Goal: Task Accomplishment & Management: Manage account settings

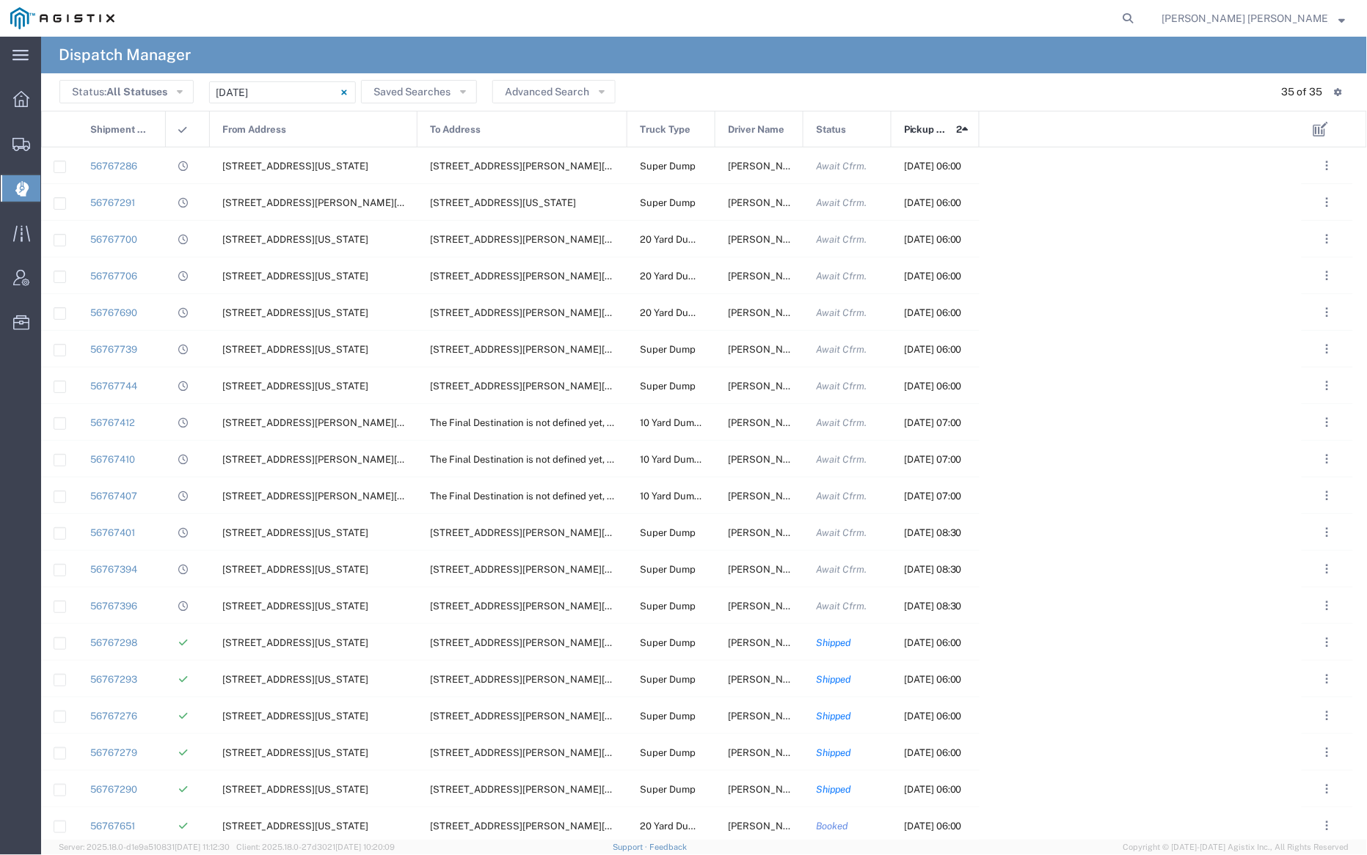
click at [1141, 30] on form at bounding box center [1128, 18] width 23 height 37
click at [1139, 19] on icon at bounding box center [1128, 18] width 21 height 21
click at [967, 16] on input "search" at bounding box center [895, 18] width 446 height 35
paste input "56636912"
type input "56636912"
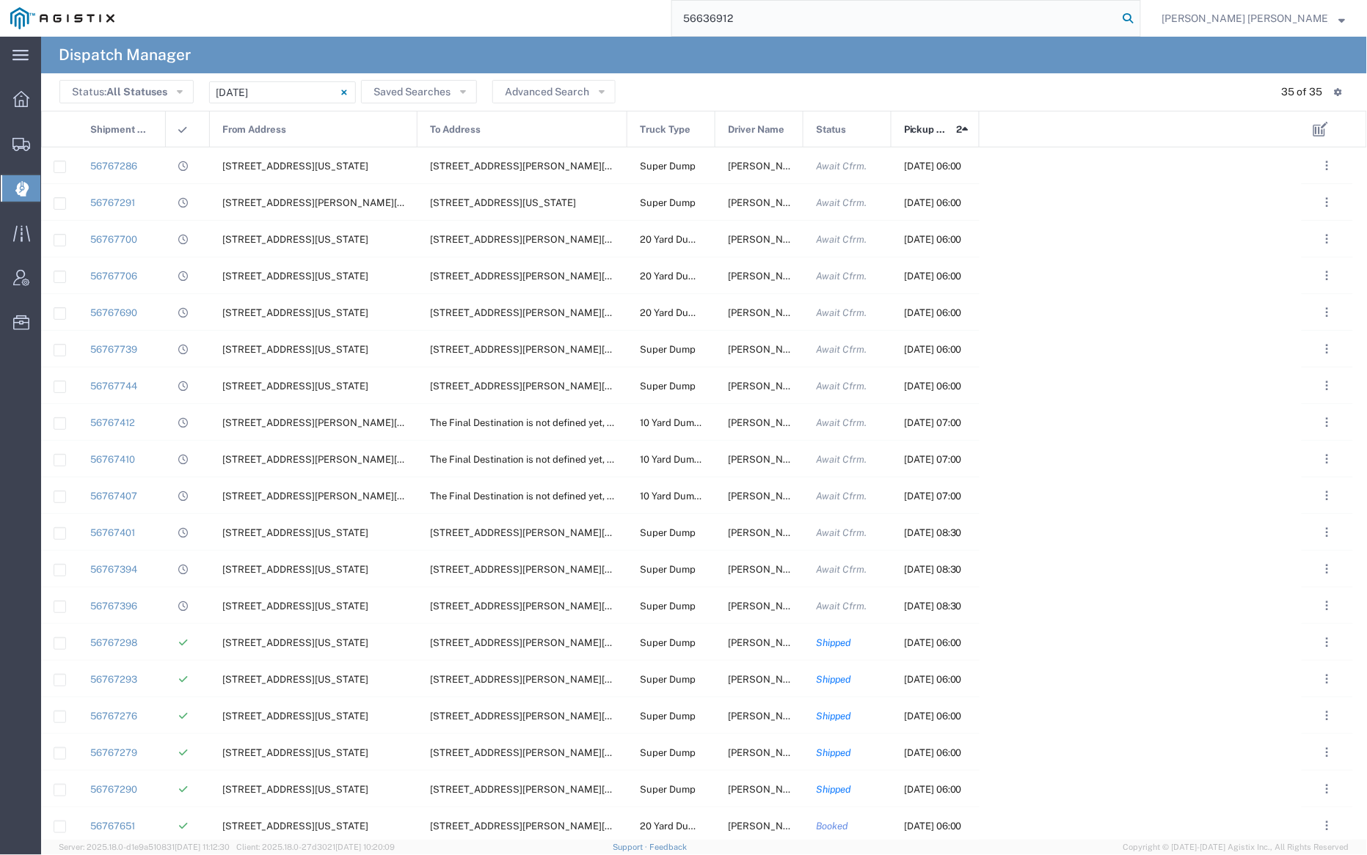
click at [1139, 16] on icon at bounding box center [1128, 18] width 21 height 21
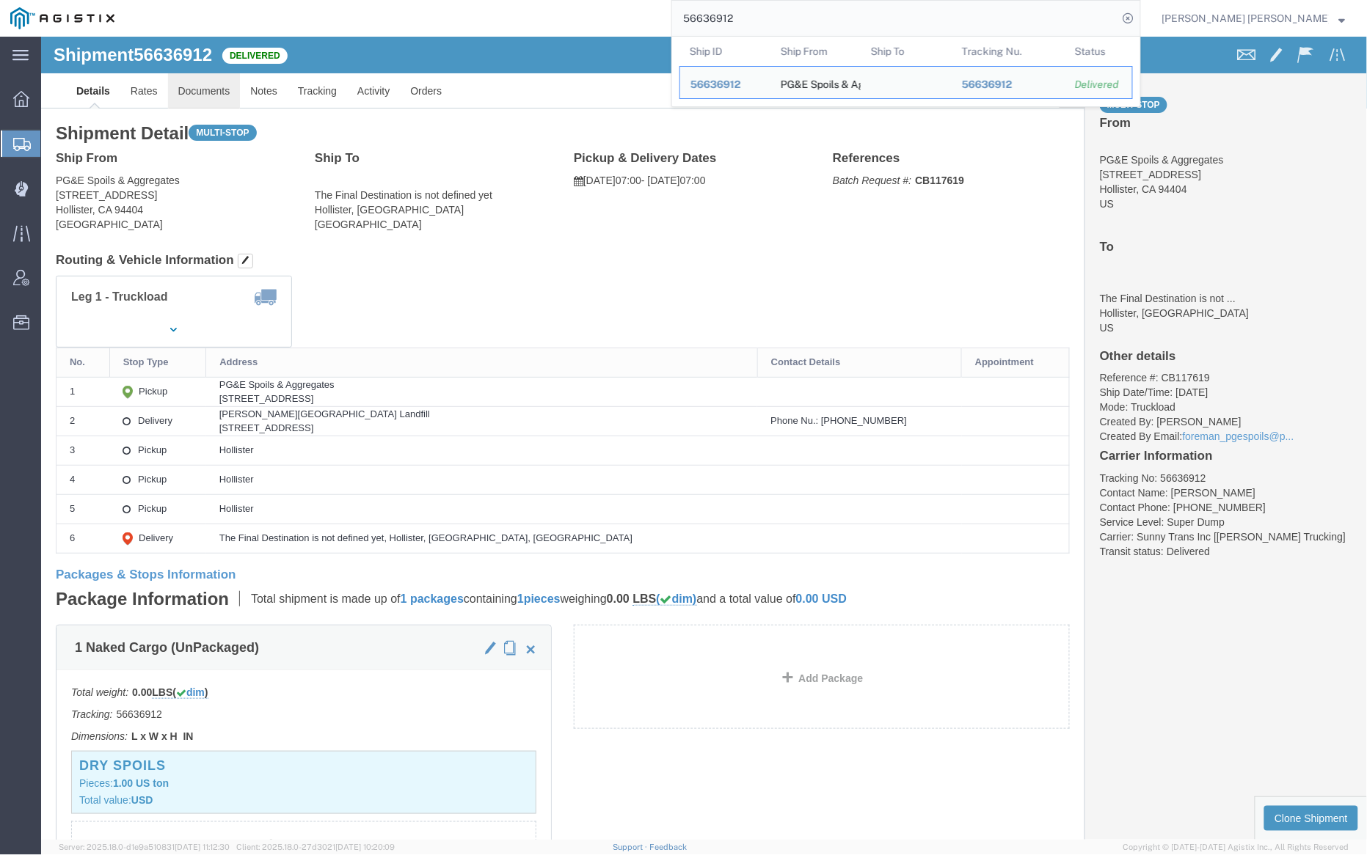
click link "Documents"
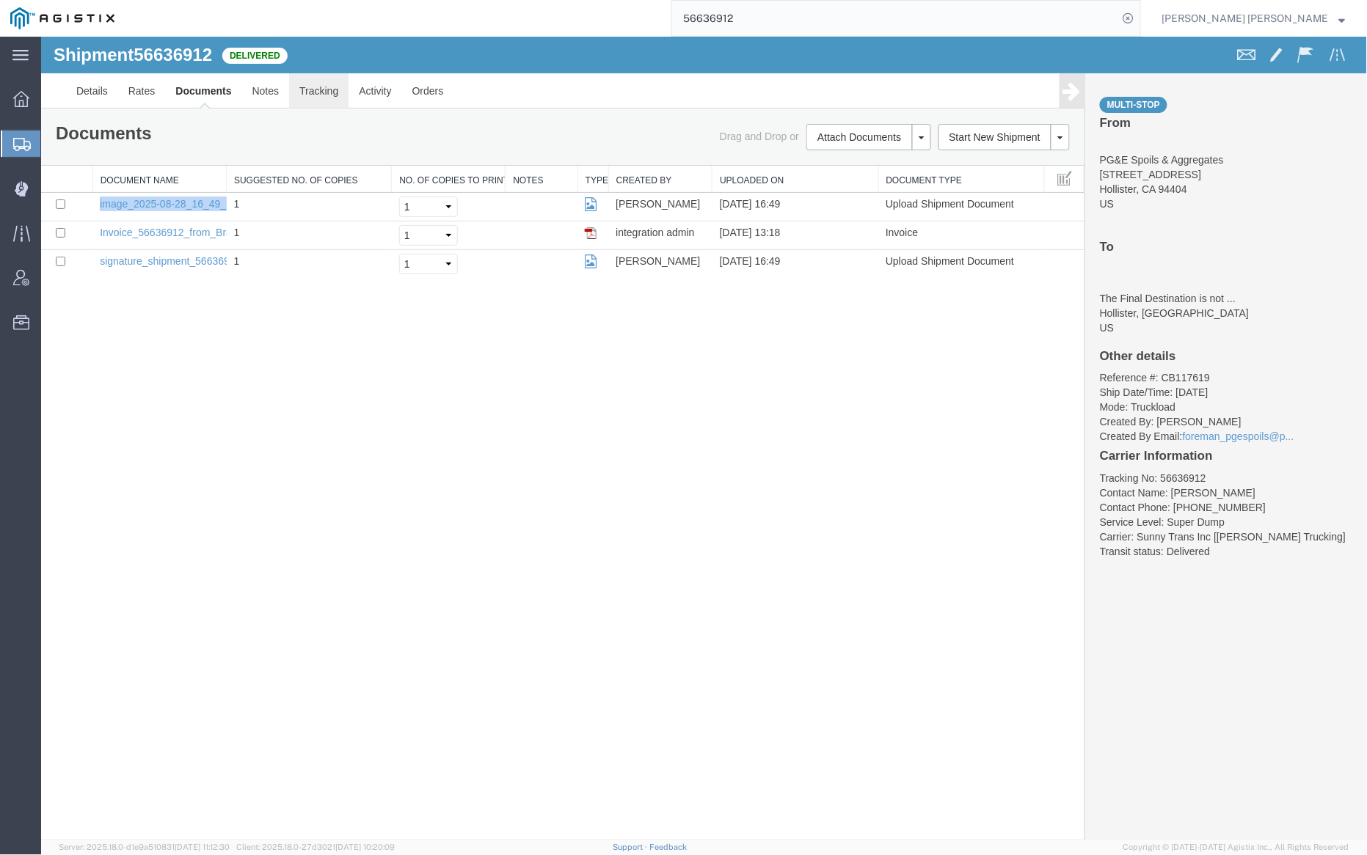
click at [318, 92] on link "Tracking" at bounding box center [317, 90] width 59 height 35
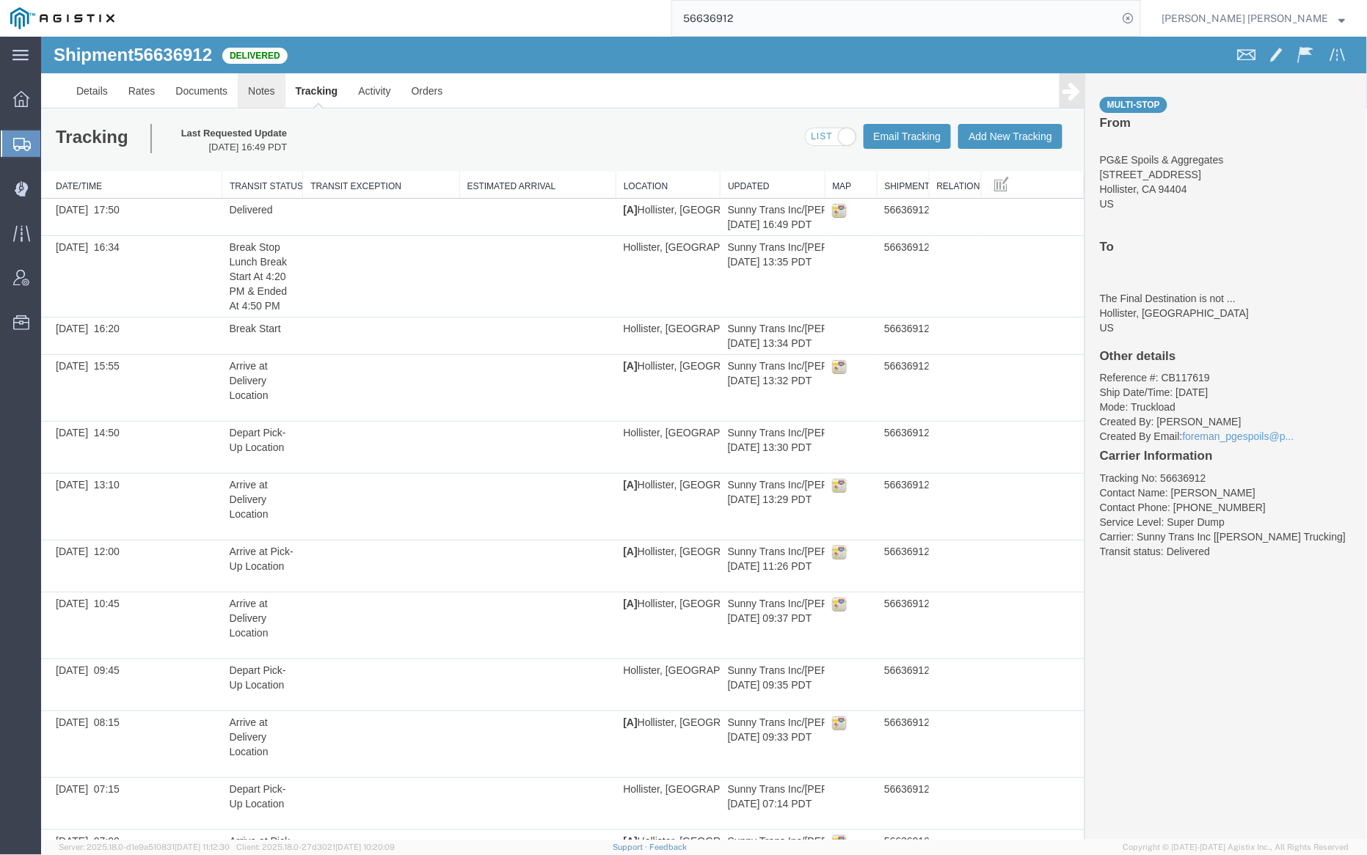
click at [280, 87] on link "Notes" at bounding box center [261, 90] width 48 height 35
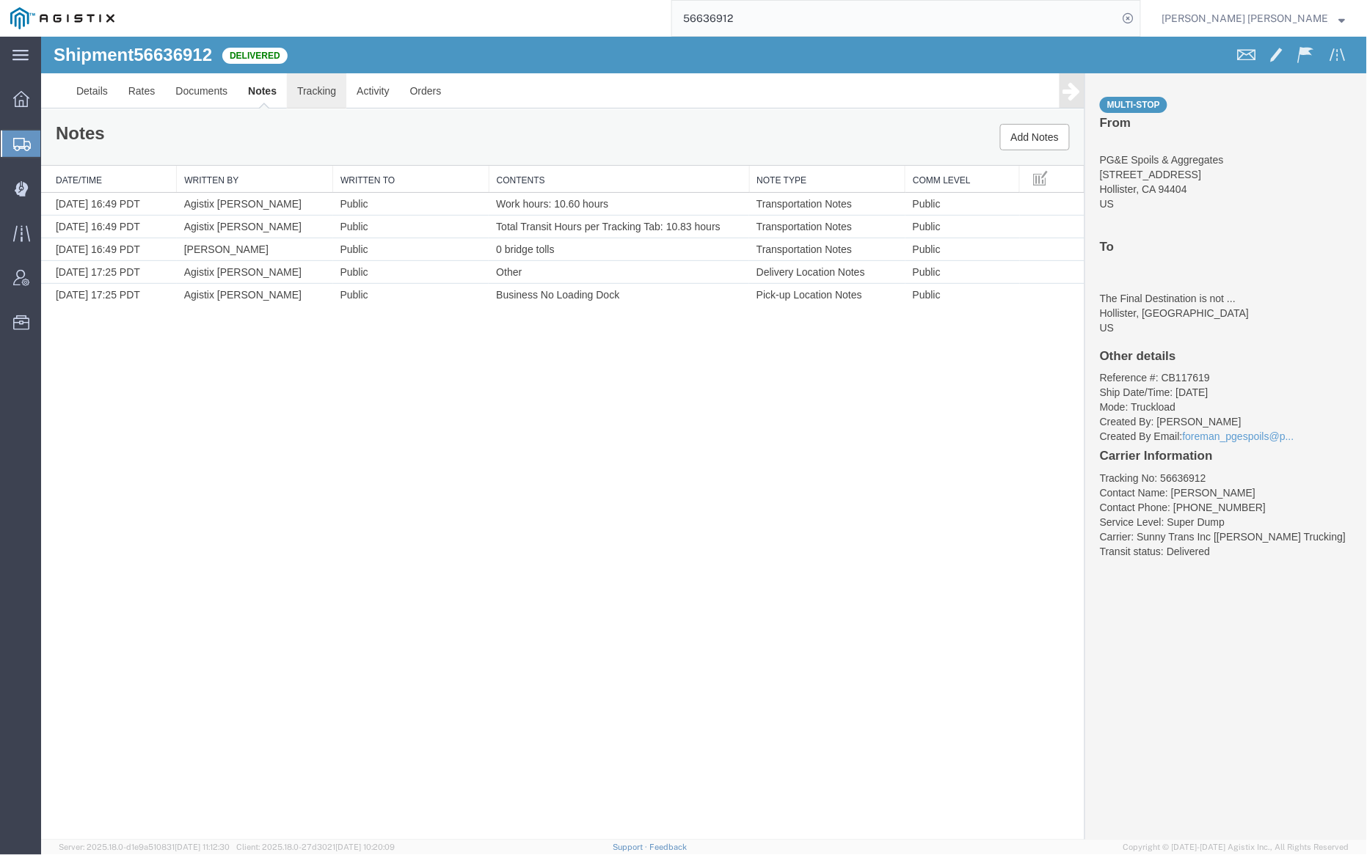
click at [320, 90] on link "Tracking" at bounding box center [315, 90] width 59 height 35
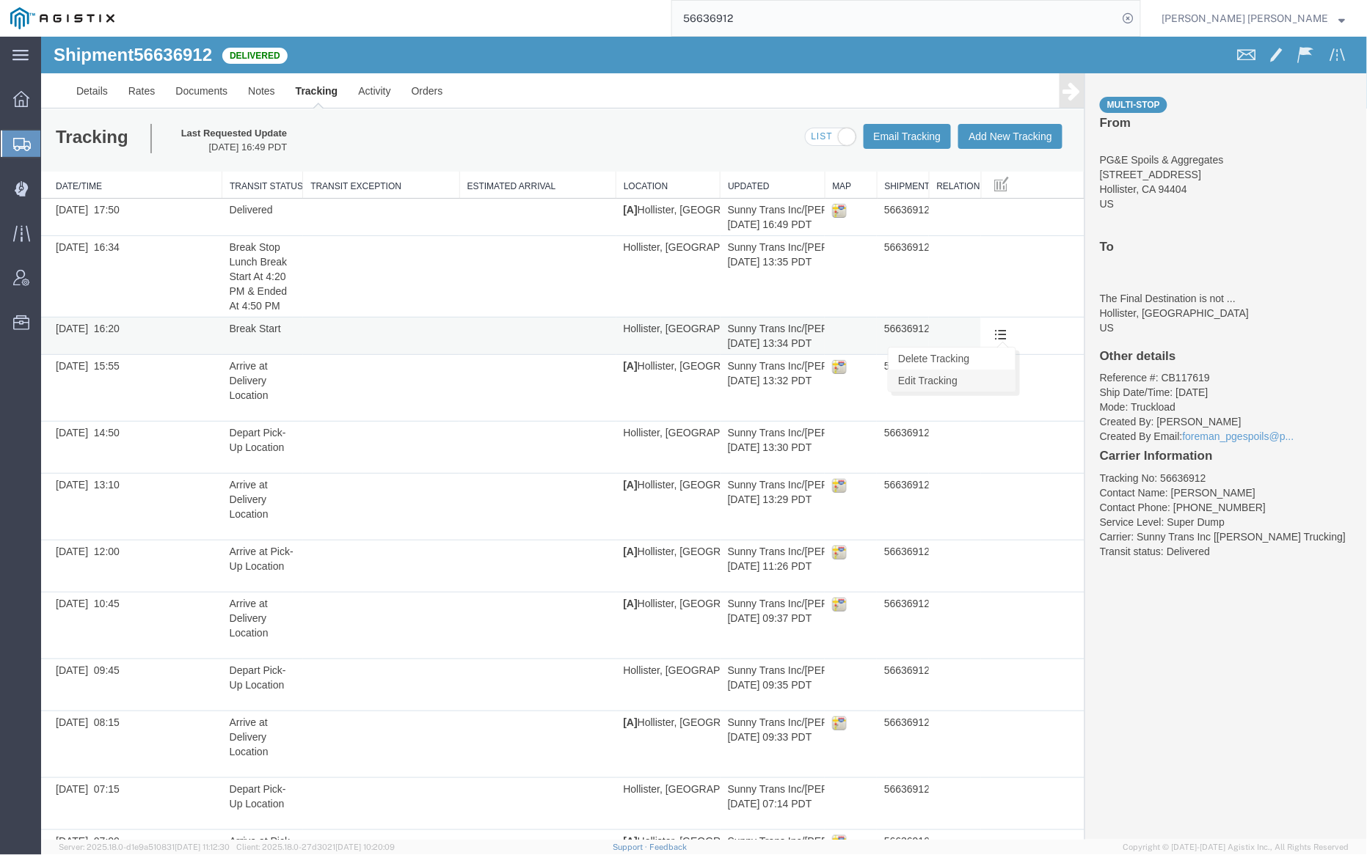
click at [977, 381] on link "Edit Tracking" at bounding box center [951, 380] width 127 height 22
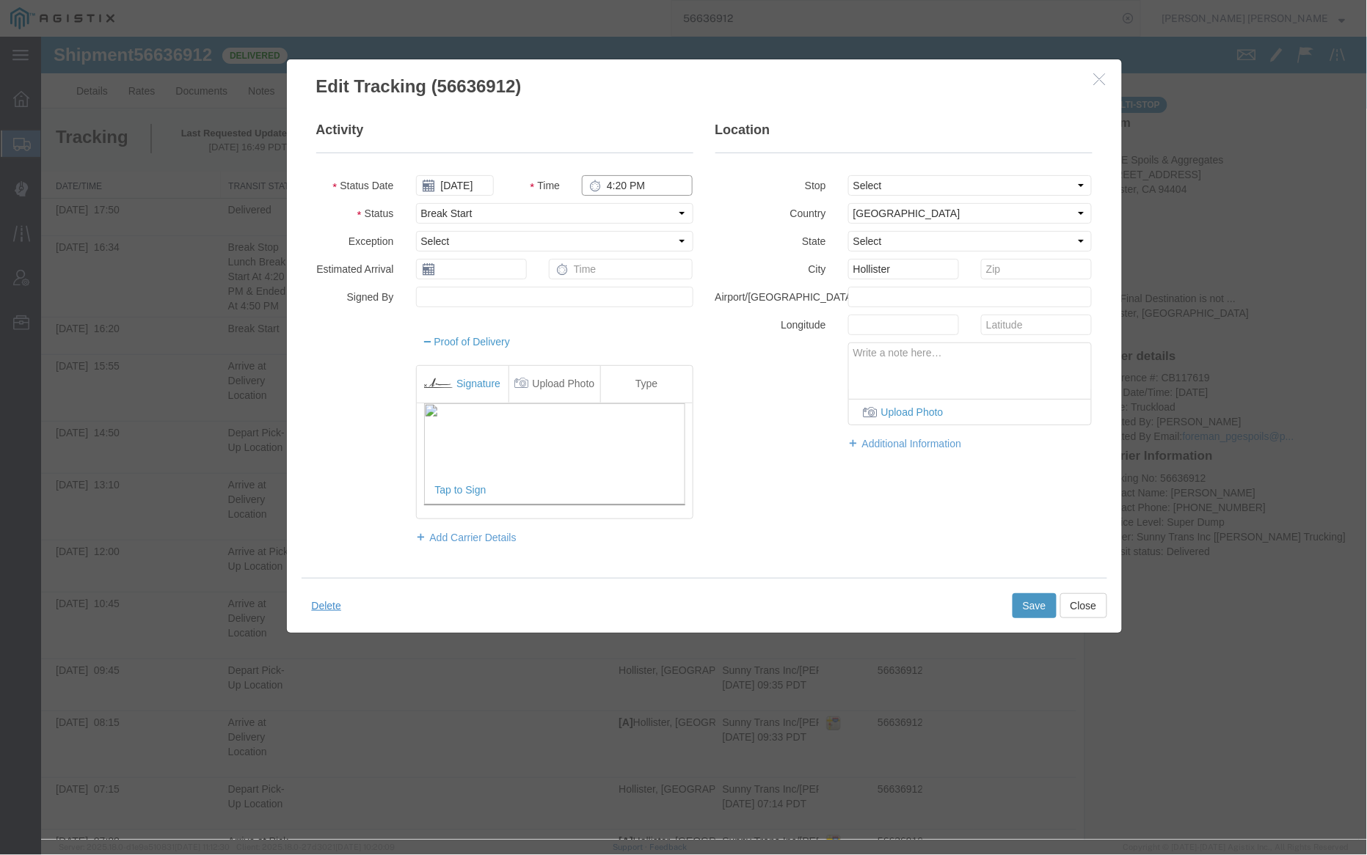
click at [614, 180] on input "4:20 PM" at bounding box center [636, 185] width 111 height 21
click at [616, 183] on input "4:20 PM" at bounding box center [636, 185] width 111 height 21
type input "4:04 PM"
click at [1035, 596] on button "Save" at bounding box center [1034, 605] width 44 height 25
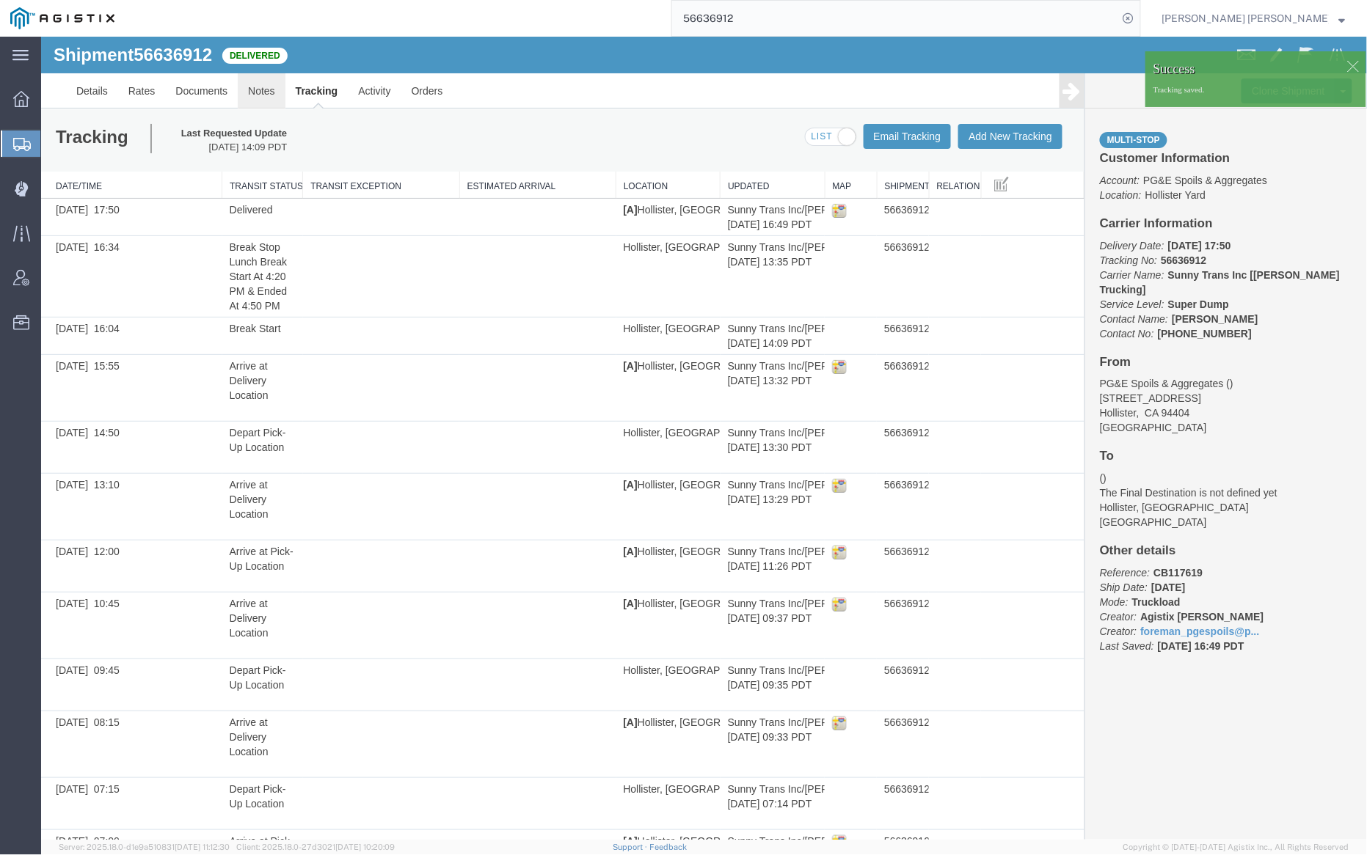
click at [265, 79] on link "Notes" at bounding box center [261, 90] width 48 height 35
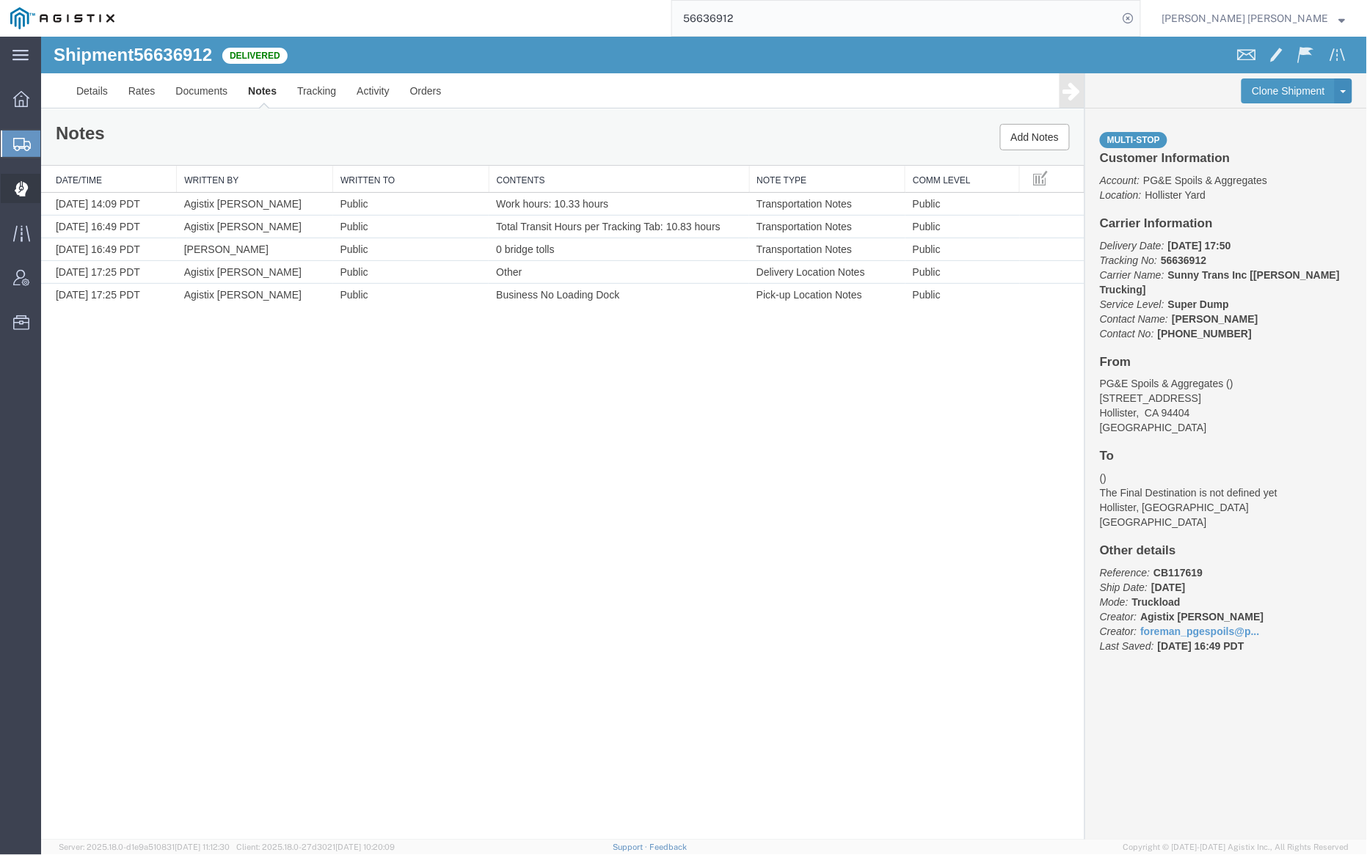
click at [51, 189] on span "Dispatch Manager" at bounding box center [45, 188] width 10 height 29
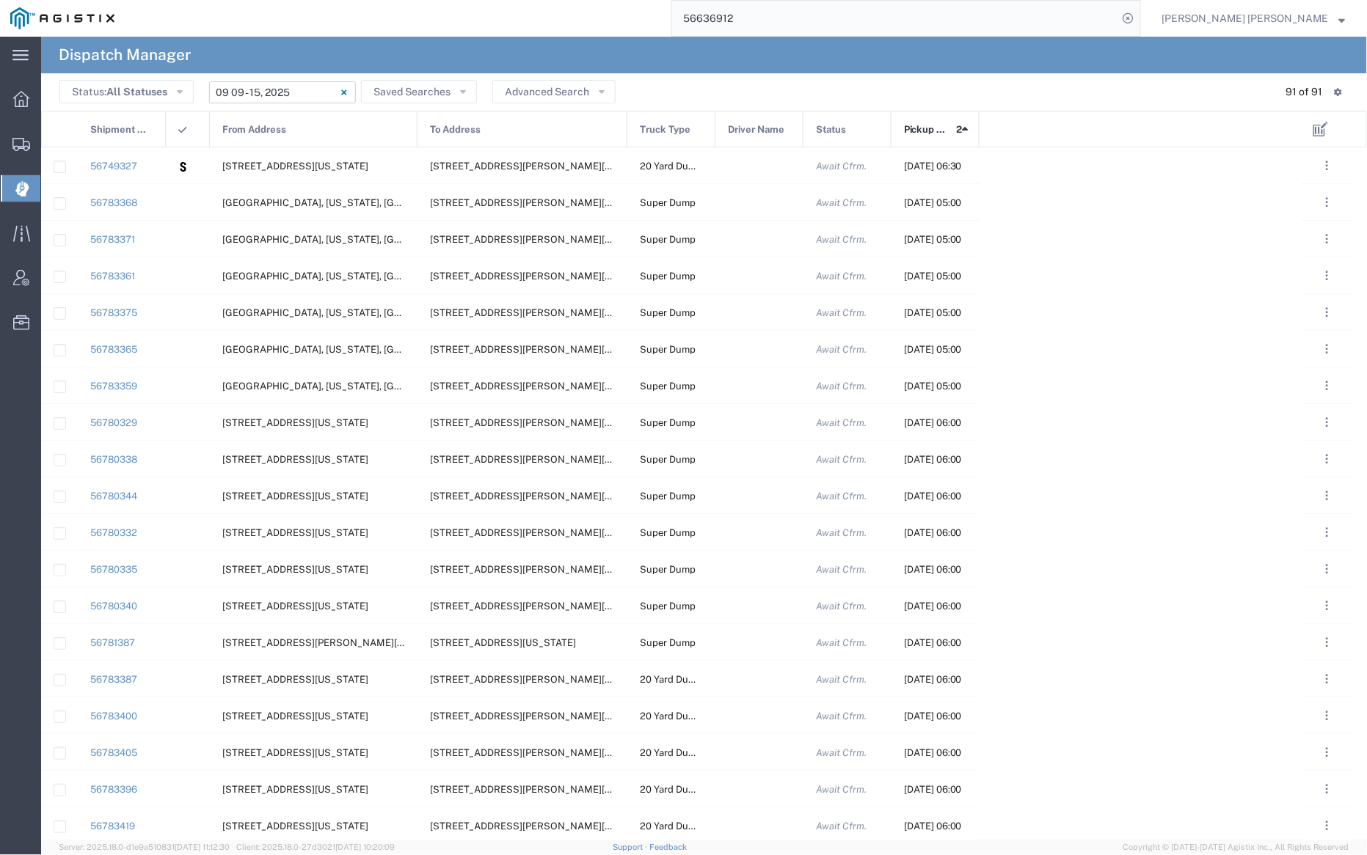
click at [282, 90] on input "[DATE] - [DATE]" at bounding box center [282, 92] width 147 height 22
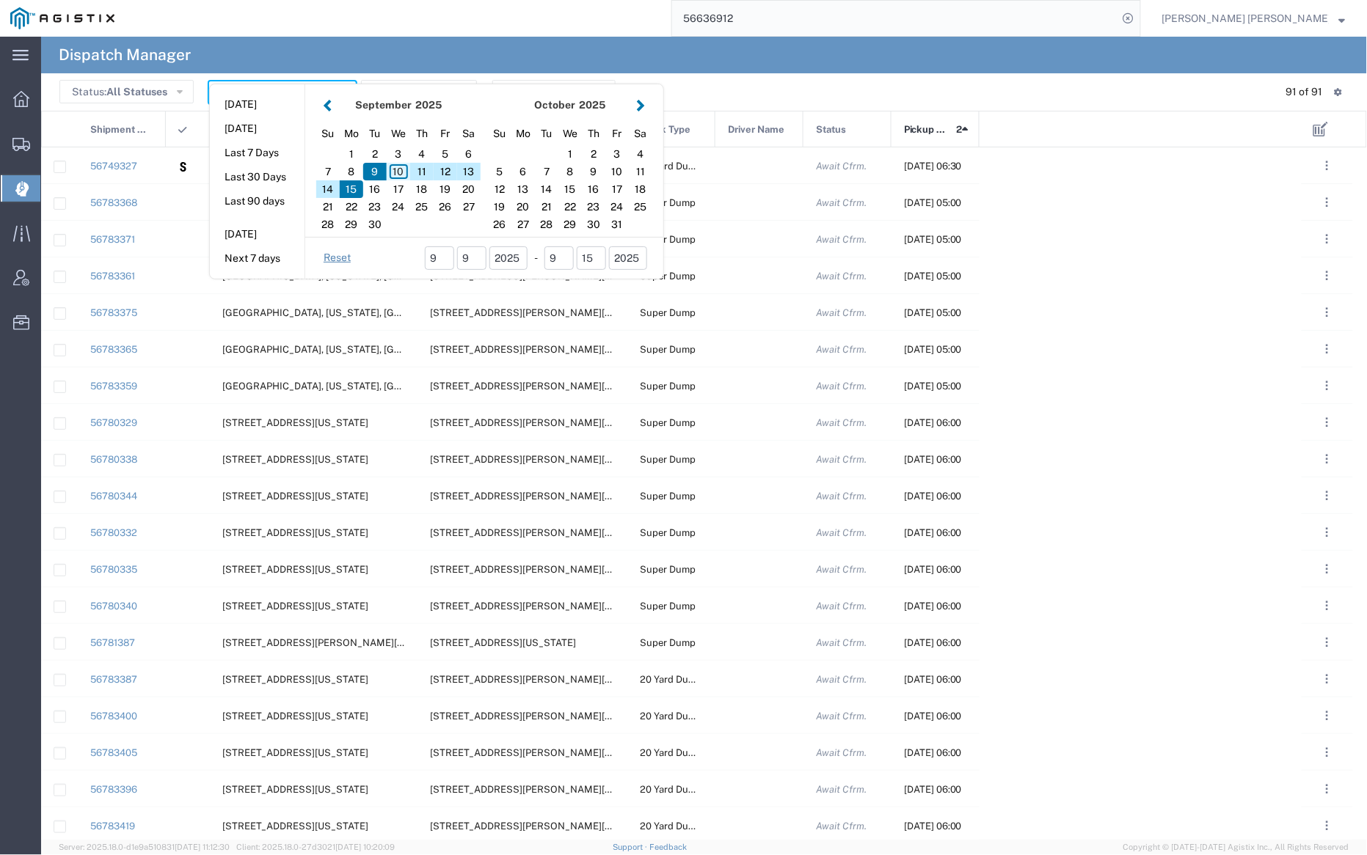
click at [395, 167] on div "10" at bounding box center [398, 172] width 23 height 18
type input "[DATE]"
type input "[DATE] - [DATE]"
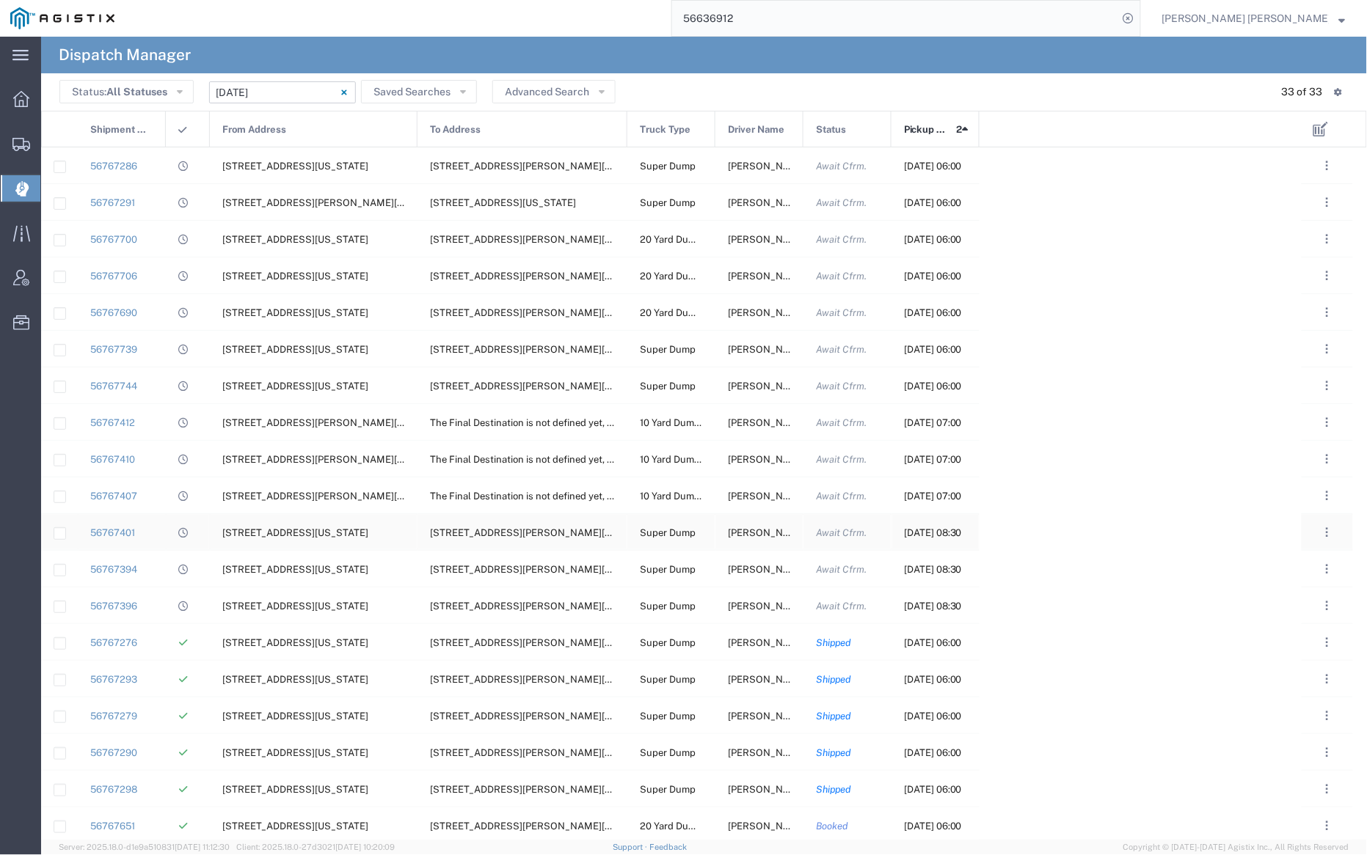
click at [752, 528] on span "[PERSON_NAME]" at bounding box center [767, 533] width 79 height 11
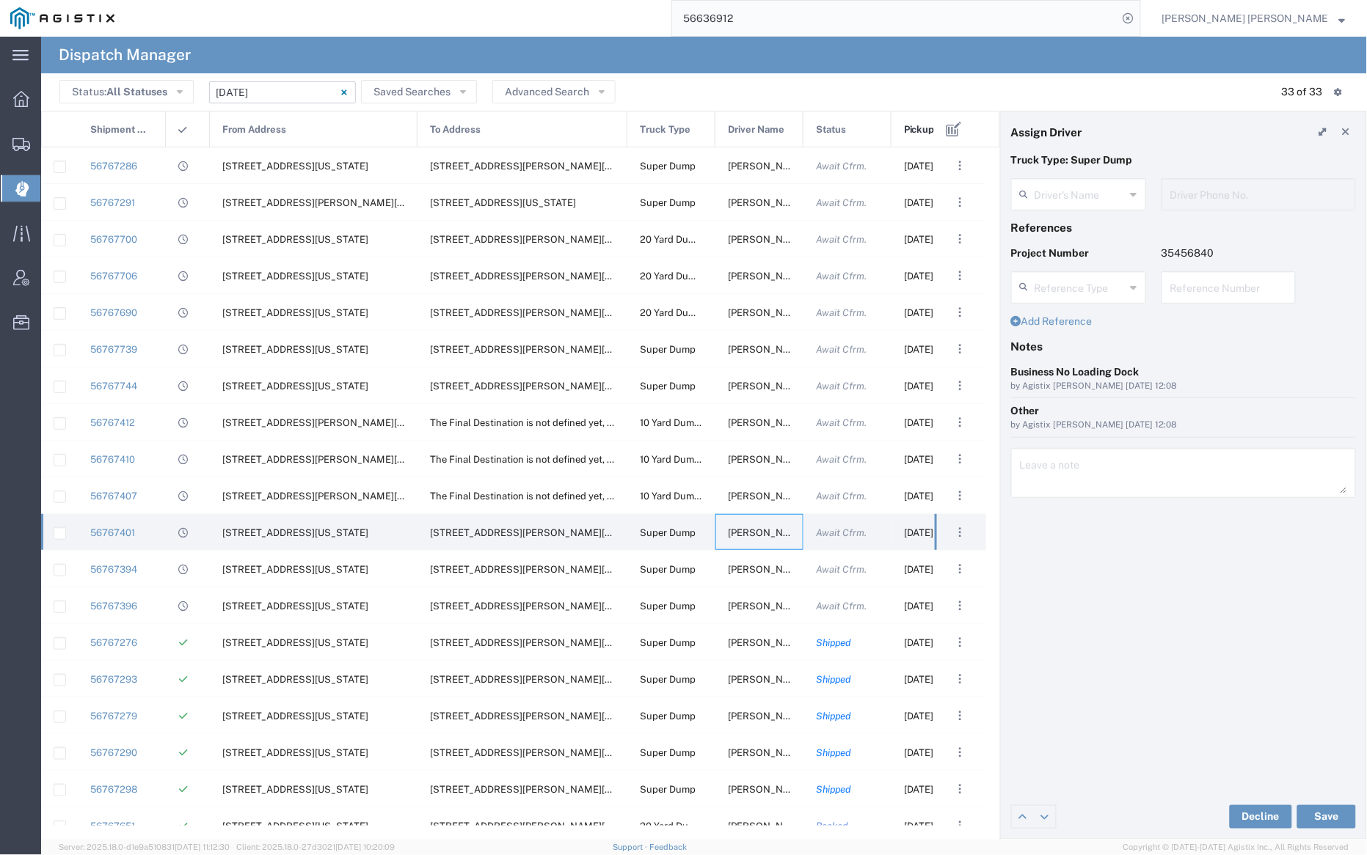
type input "[PERSON_NAME]"
type input "[PHONE_NUMBER]"
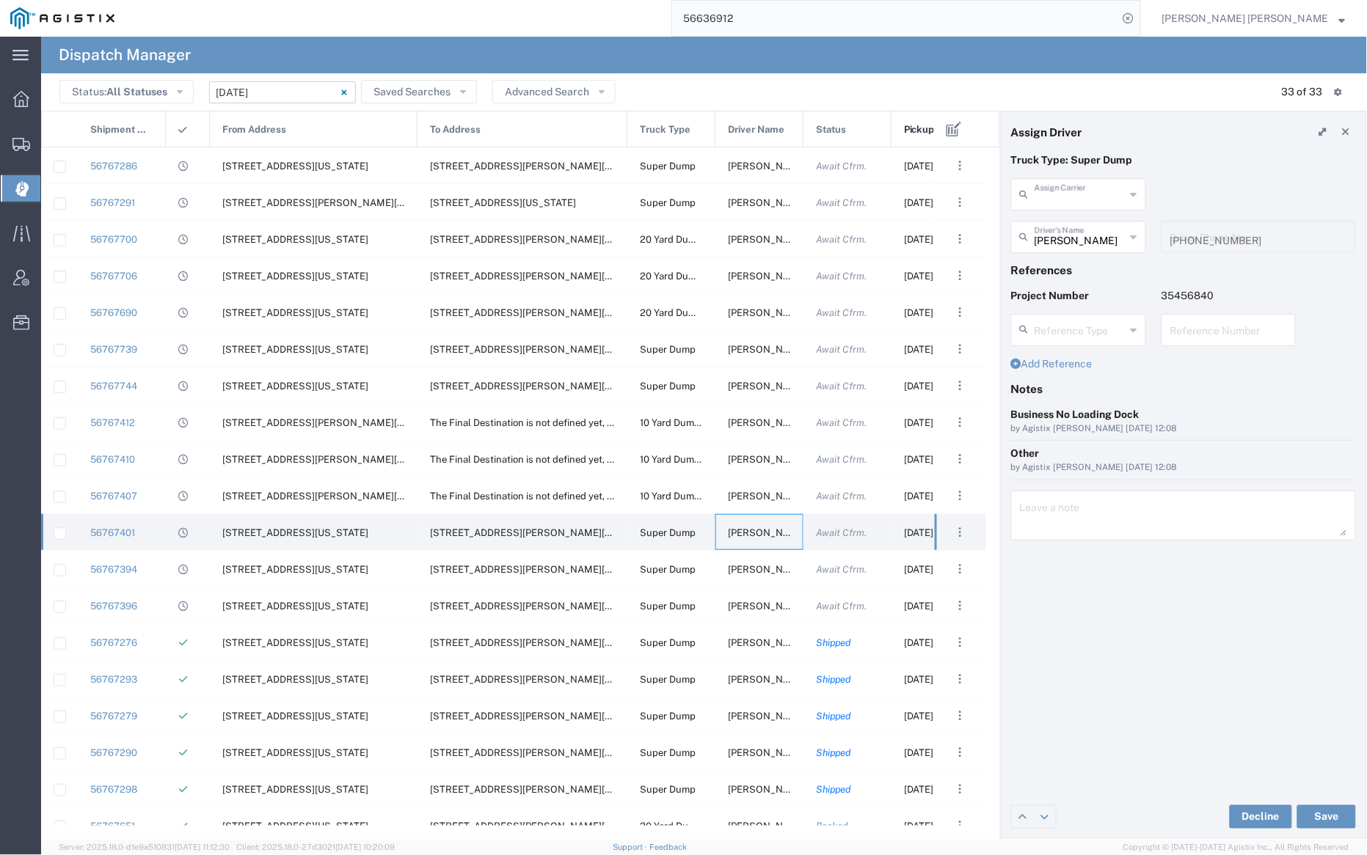
drag, startPoint x: 1084, startPoint y: 195, endPoint x: 1076, endPoint y: 189, distance: 9.9
click at [1076, 189] on input "text" at bounding box center [1080, 193] width 91 height 26
click at [1087, 250] on span "[PERSON_NAME] Trucking" at bounding box center [1078, 261] width 131 height 45
type input "[PERSON_NAME] Trucking"
click at [1082, 230] on input "text" at bounding box center [1081, 236] width 92 height 26
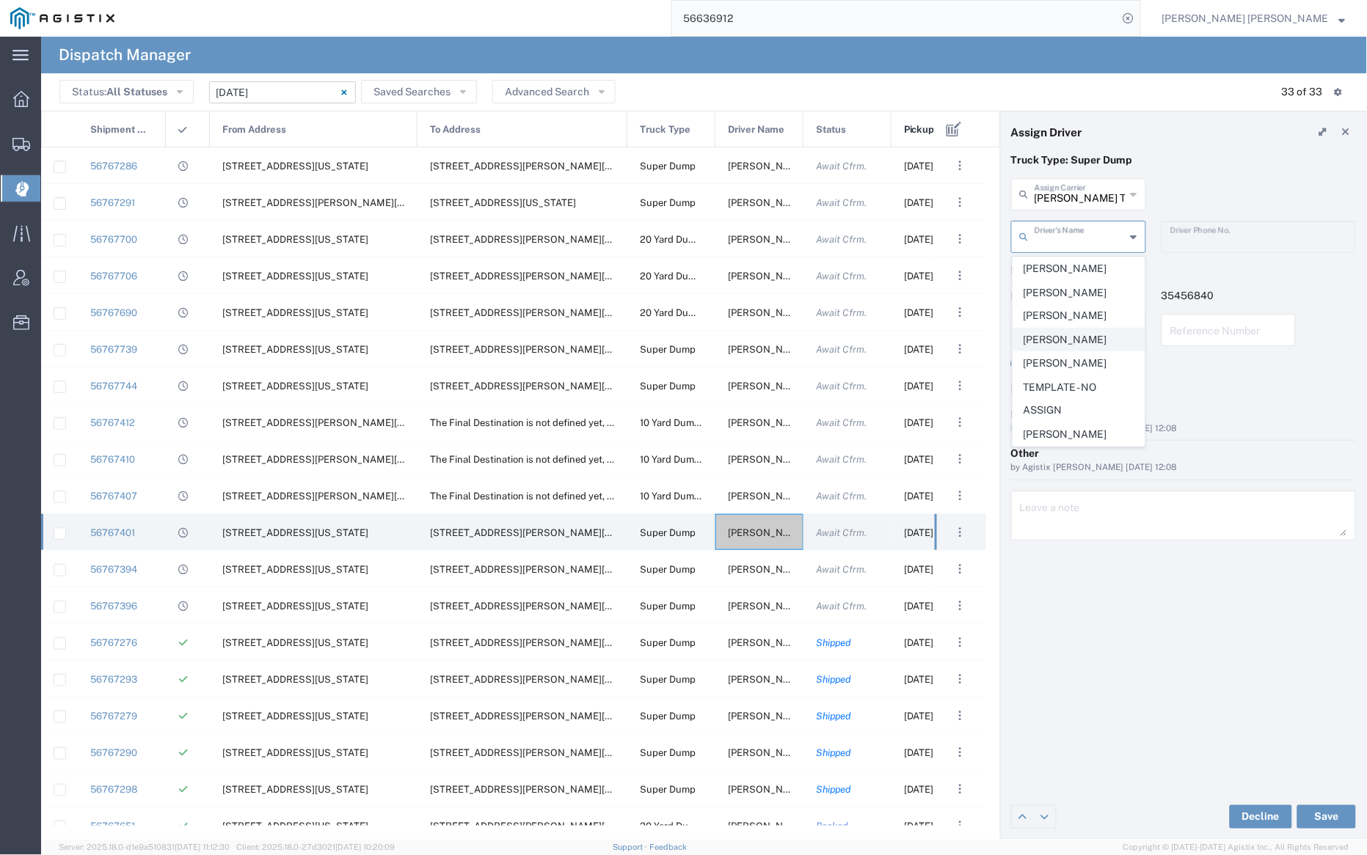
click at [1089, 329] on span "[PERSON_NAME]" at bounding box center [1078, 340] width 131 height 23
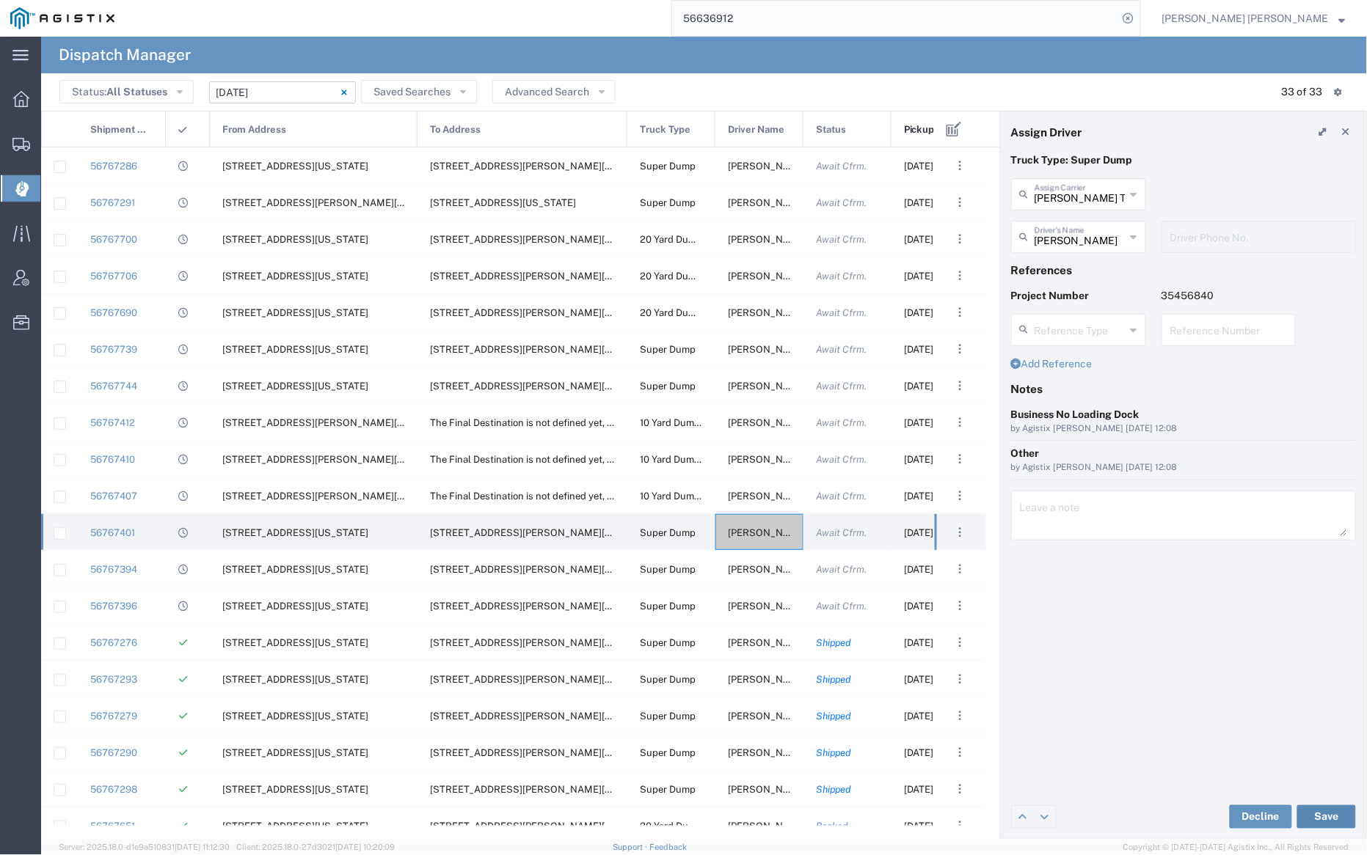
click at [1334, 815] on button "Save" at bounding box center [1326, 817] width 59 height 23
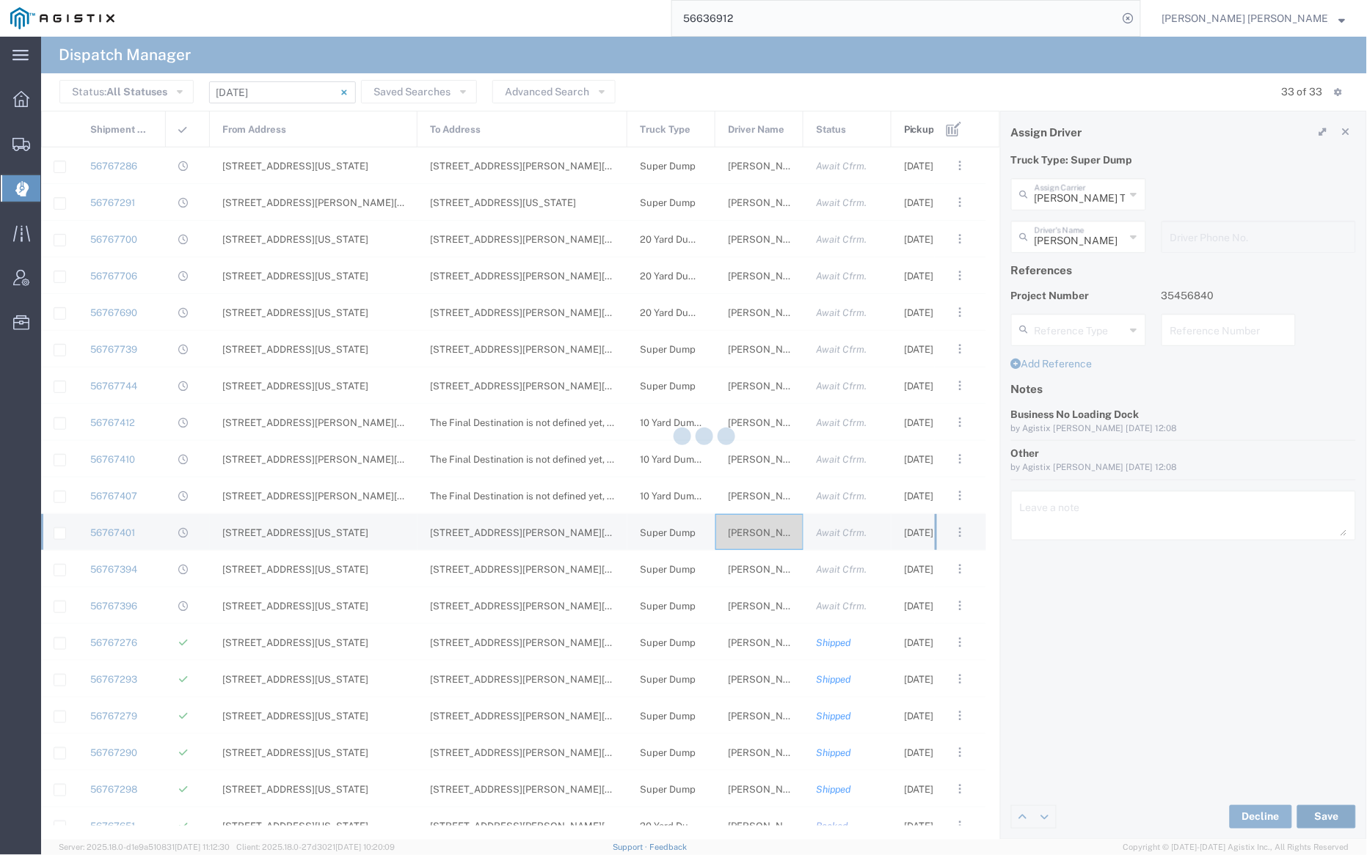
type input "[PERSON_NAME]"
type input "[PERSON_NAME] Trucking"
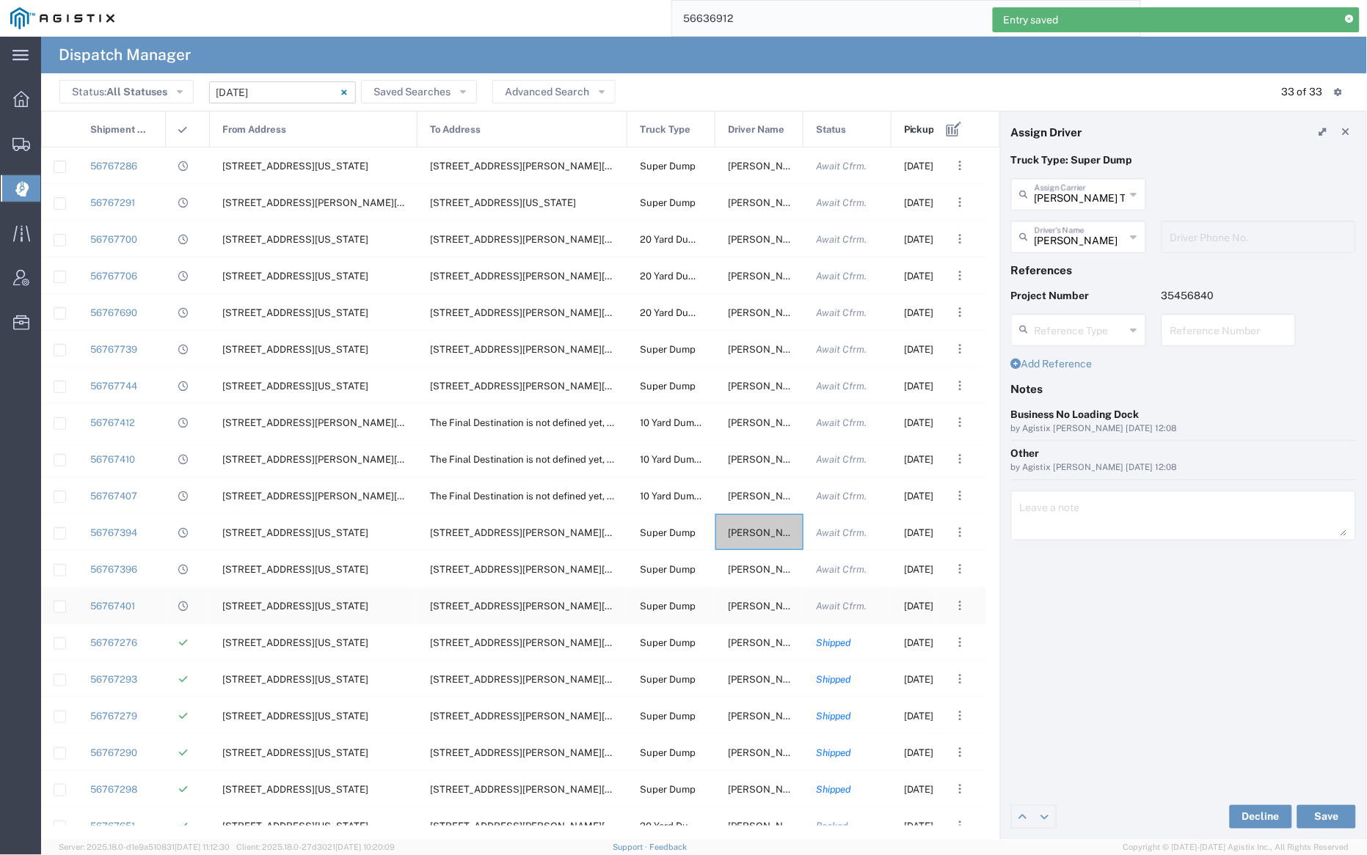
click at [759, 610] on span "[PERSON_NAME]" at bounding box center [767, 606] width 79 height 11
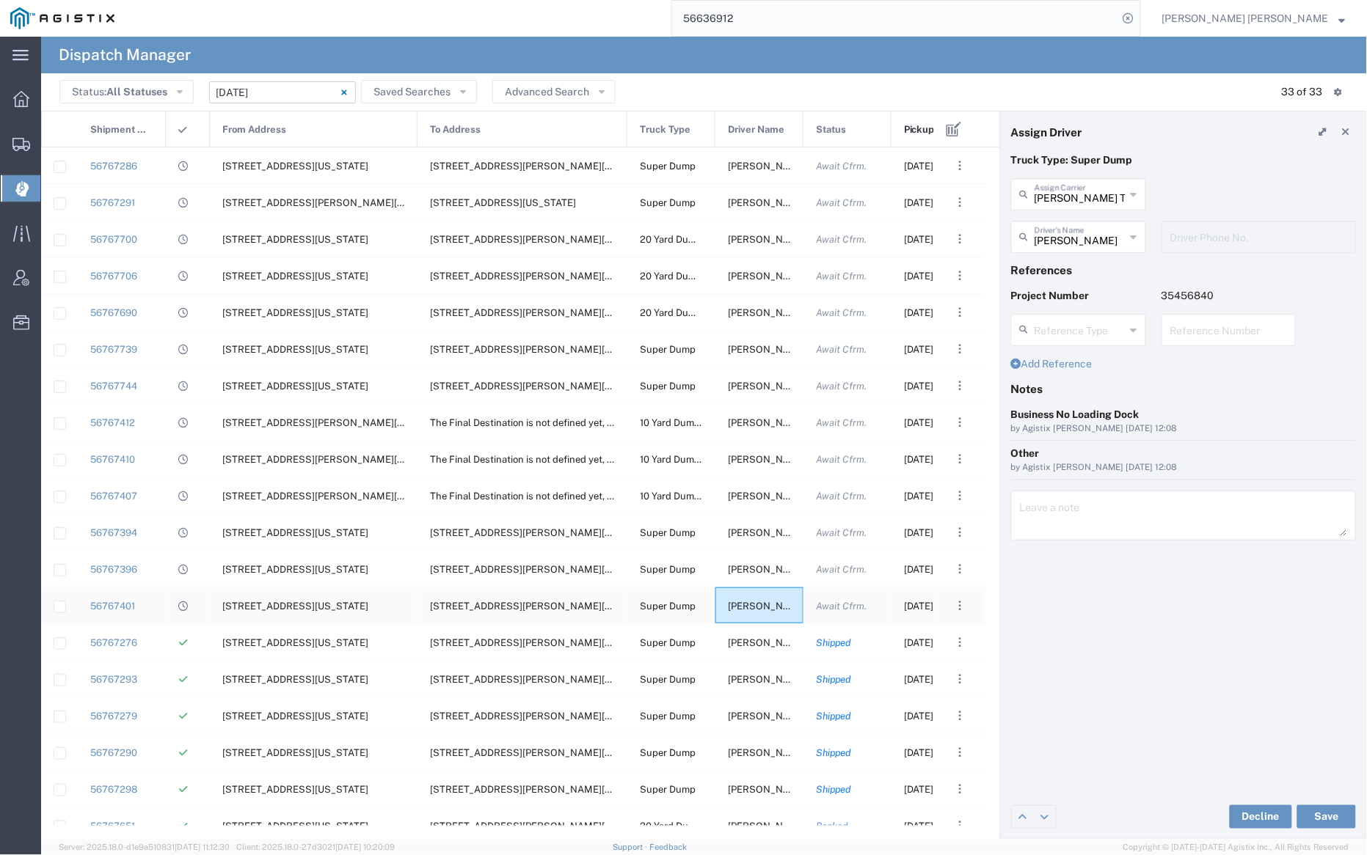
click at [747, 601] on span "[PERSON_NAME]" at bounding box center [767, 606] width 79 height 11
click at [1067, 194] on input "text" at bounding box center [1080, 193] width 91 height 26
click at [1079, 244] on span "[PERSON_NAME] & Sons" at bounding box center [1078, 261] width 131 height 45
type input "[PERSON_NAME] & Sons"
click at [1079, 238] on input "text" at bounding box center [1081, 236] width 92 height 26
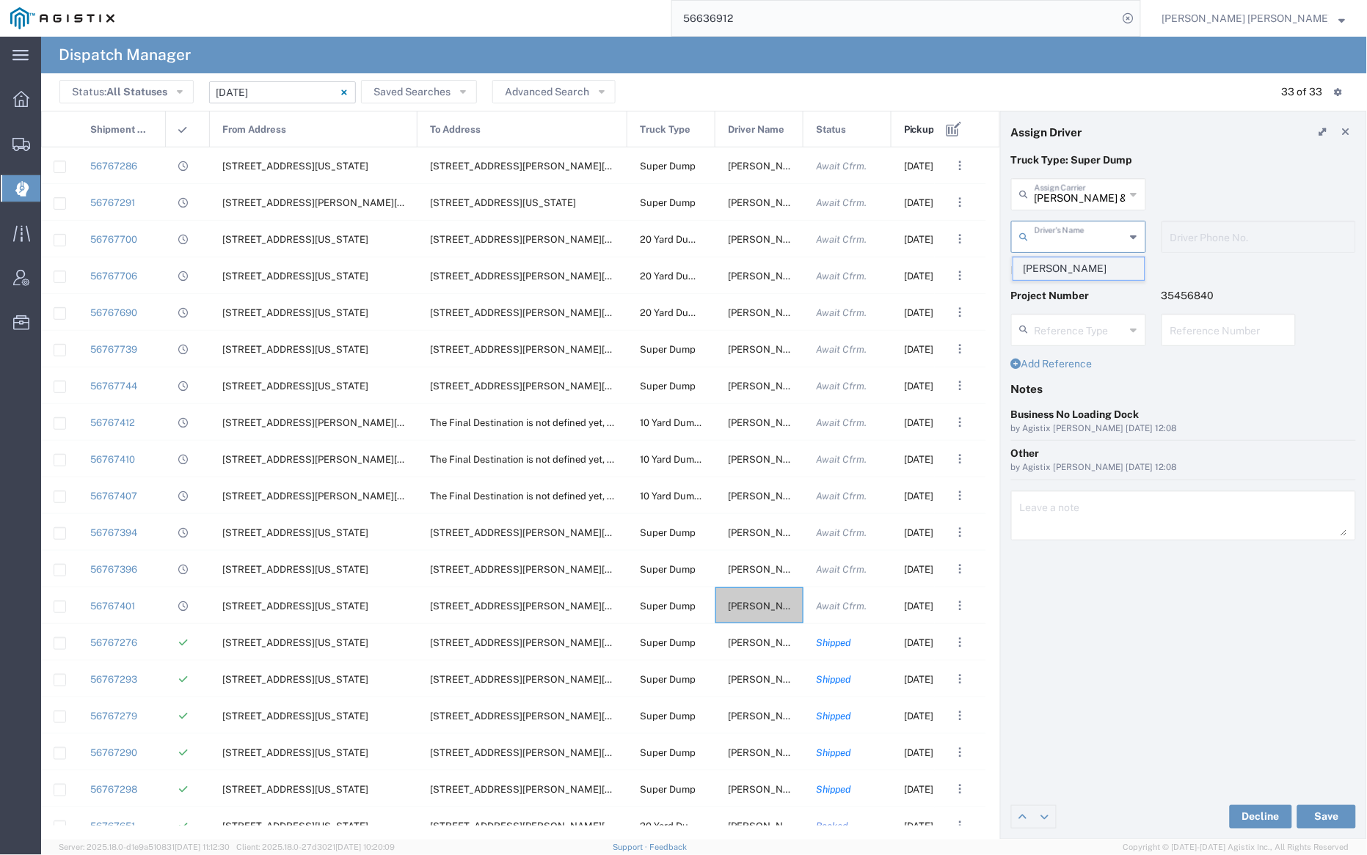
click at [1081, 263] on span "[PERSON_NAME]" at bounding box center [1078, 269] width 131 height 23
type input "[PERSON_NAME]"
type input "[PHONE_NUMBER]"
click at [1332, 817] on button "Save" at bounding box center [1326, 817] width 59 height 23
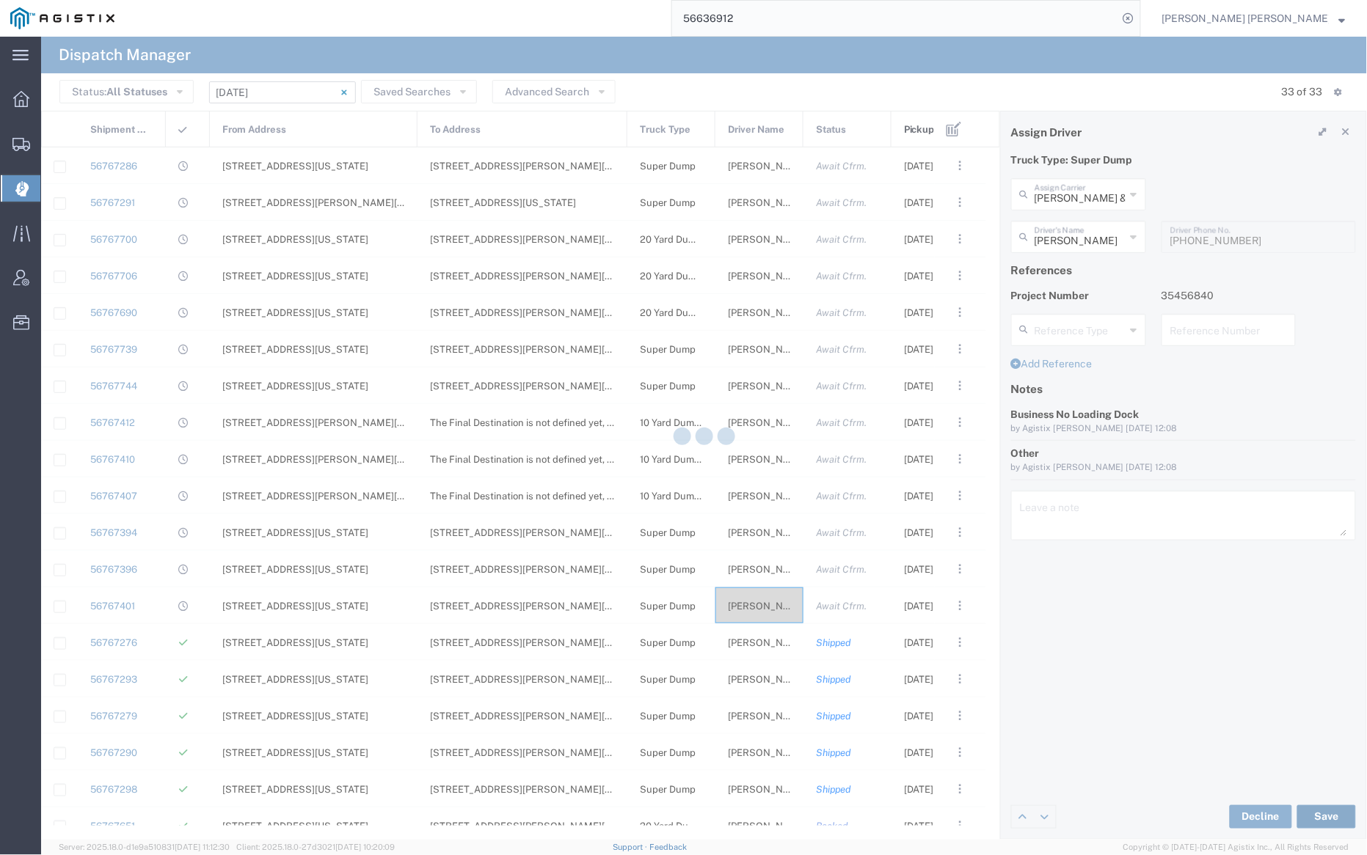
type input "[PERSON_NAME]"
type input "[PERSON_NAME] & Sons"
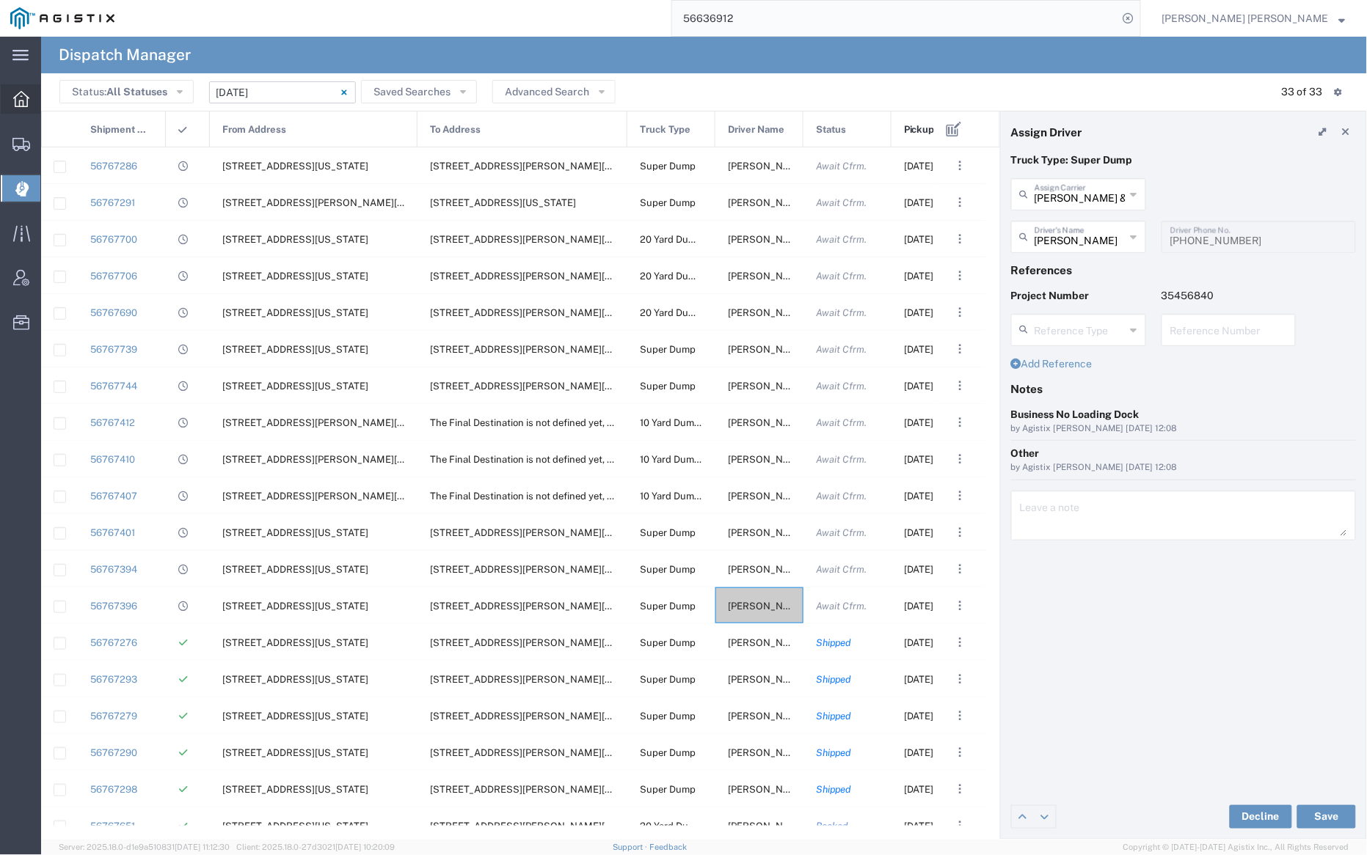
click at [51, 90] on span "Dashboard" at bounding box center [45, 98] width 10 height 29
